Goal: Information Seeking & Learning: Learn about a topic

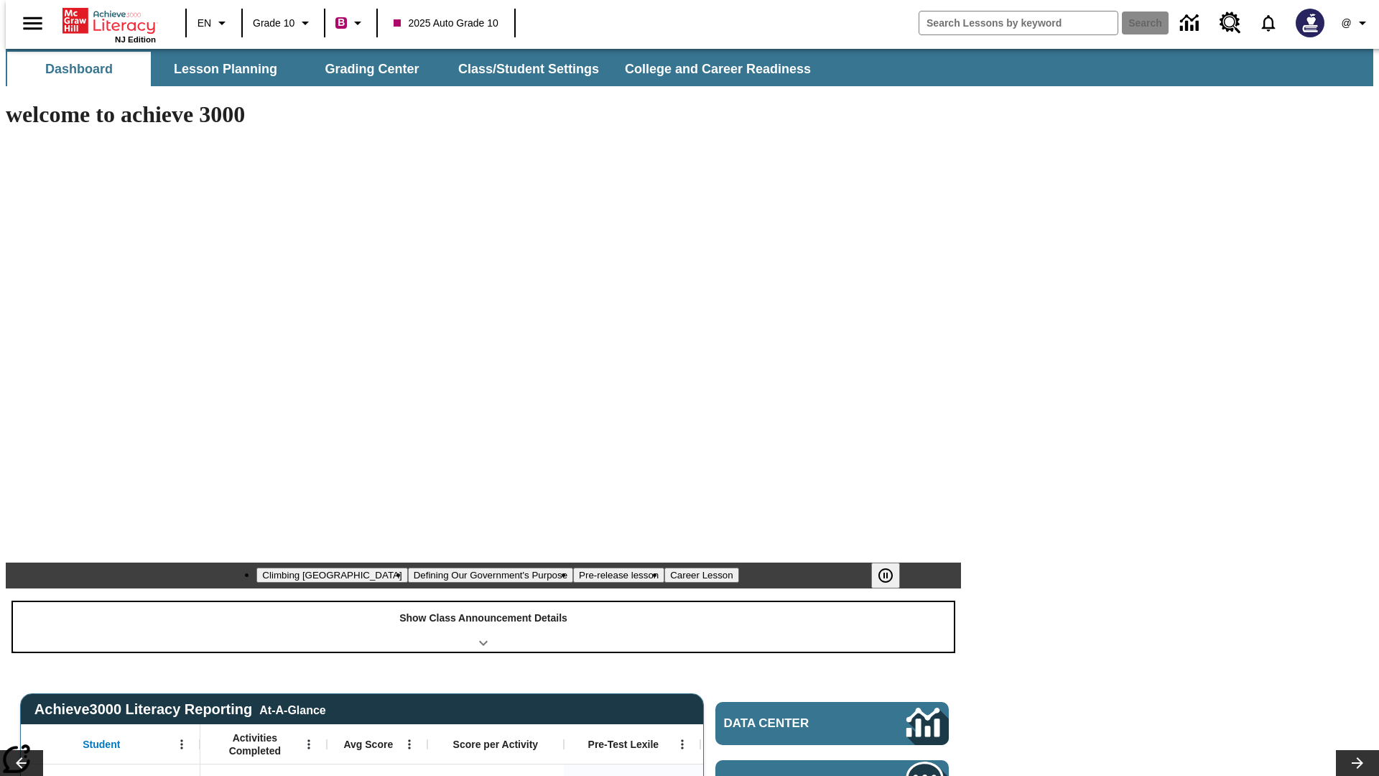
click at [483, 602] on div "Show Class Announcement Details" at bounding box center [483, 627] width 941 height 50
